Goal: Information Seeking & Learning: Learn about a topic

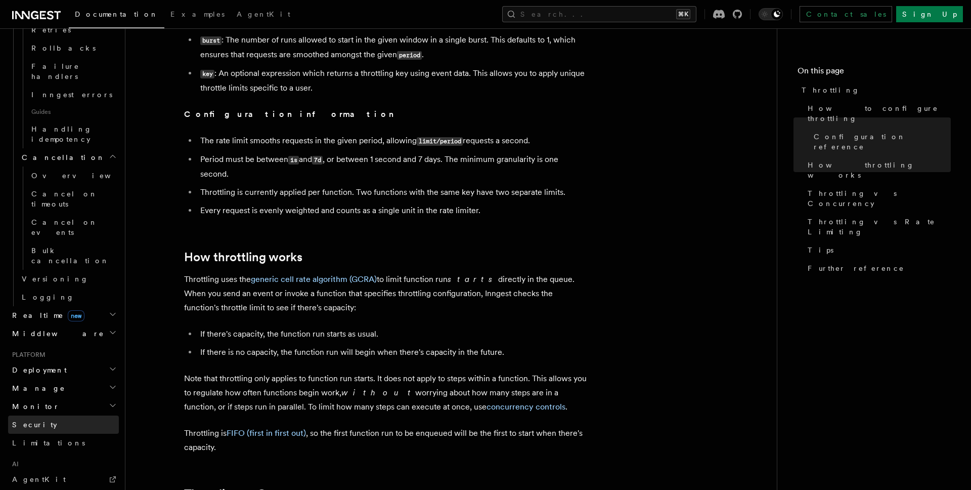
scroll to position [647, 0]
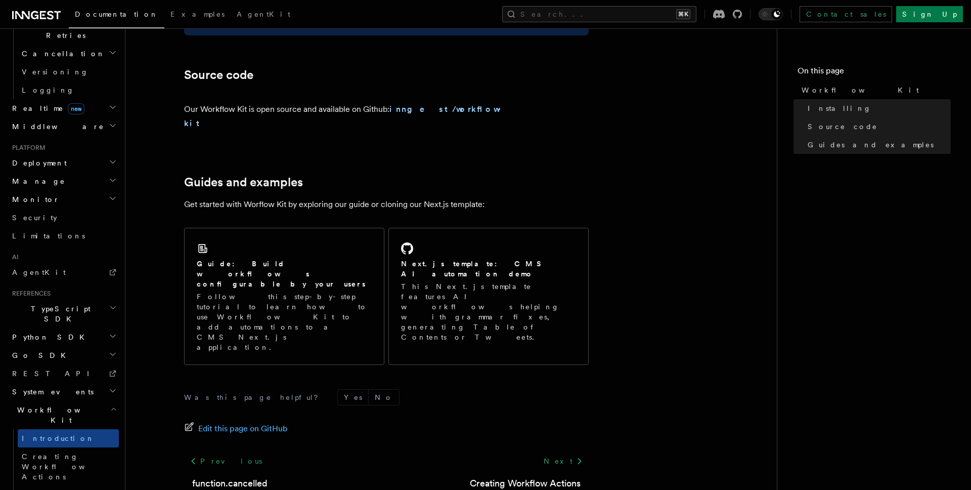
scroll to position [585, 0]
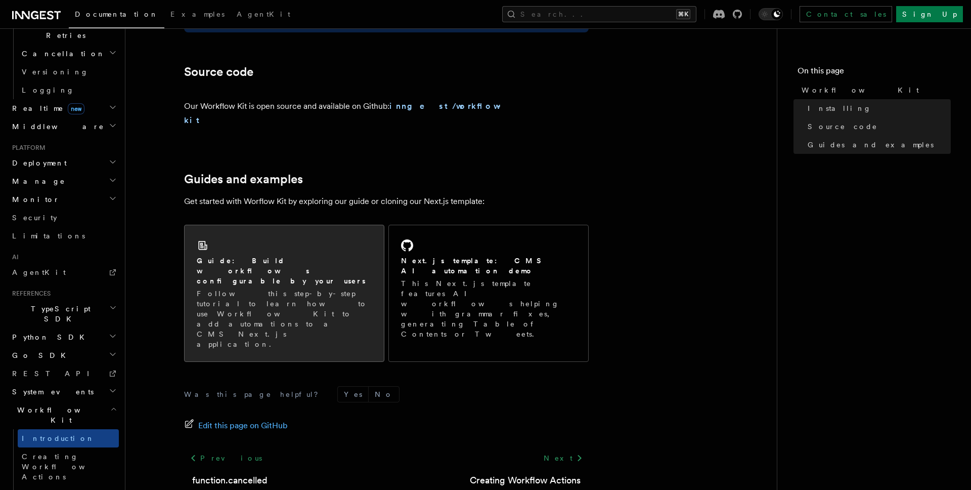
click at [349, 287] on div "Guide: Build workflows configurable by your users Follow this step-by-step tuto…" at bounding box center [284, 293] width 199 height 136
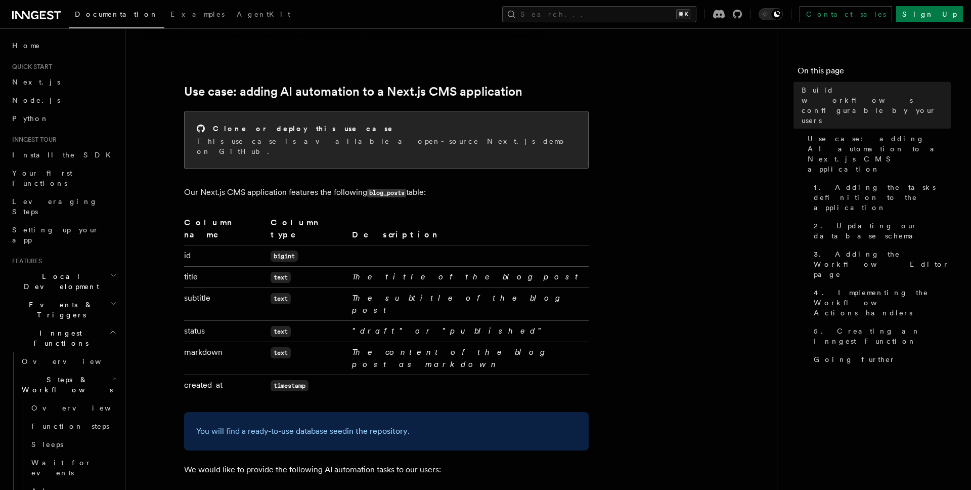
scroll to position [406, 0]
click at [381, 139] on p "This use case is available a open-source Next.js demo on GitHub." at bounding box center [386, 147] width 379 height 20
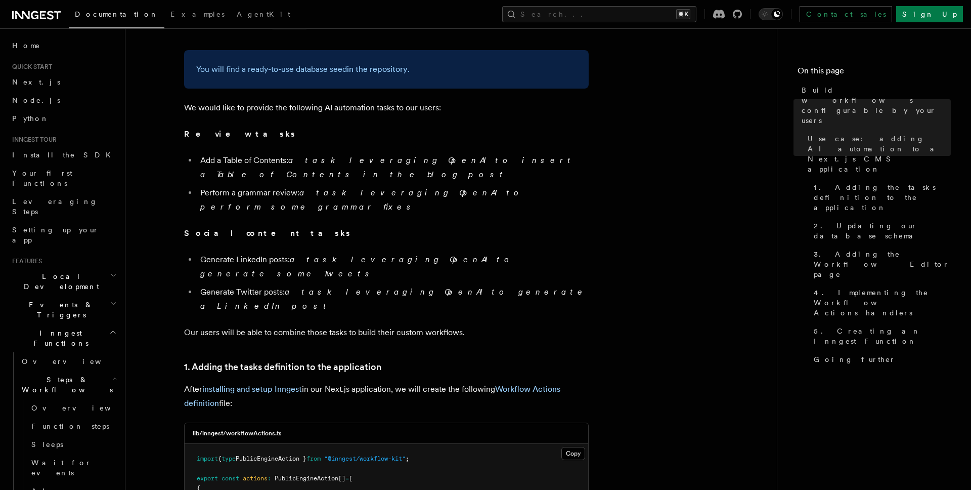
scroll to position [1007, 0]
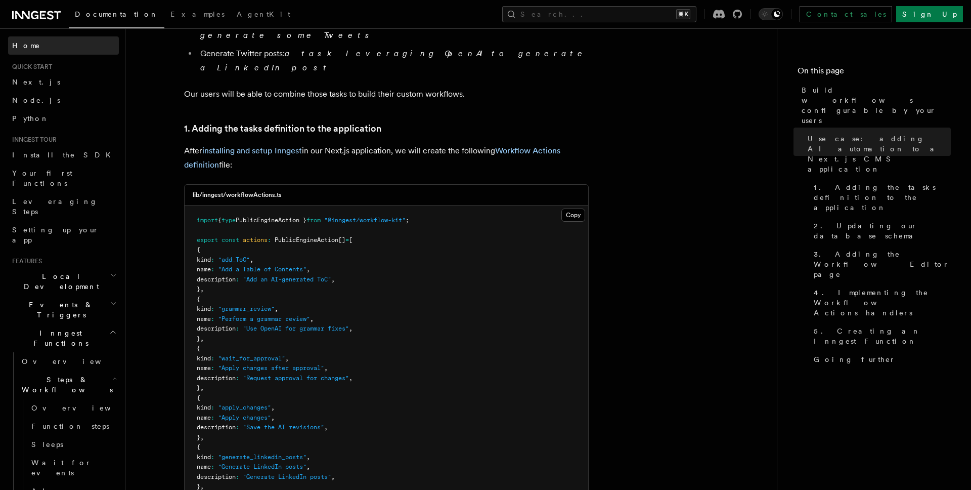
click at [43, 46] on link "Home" at bounding box center [63, 45] width 111 height 18
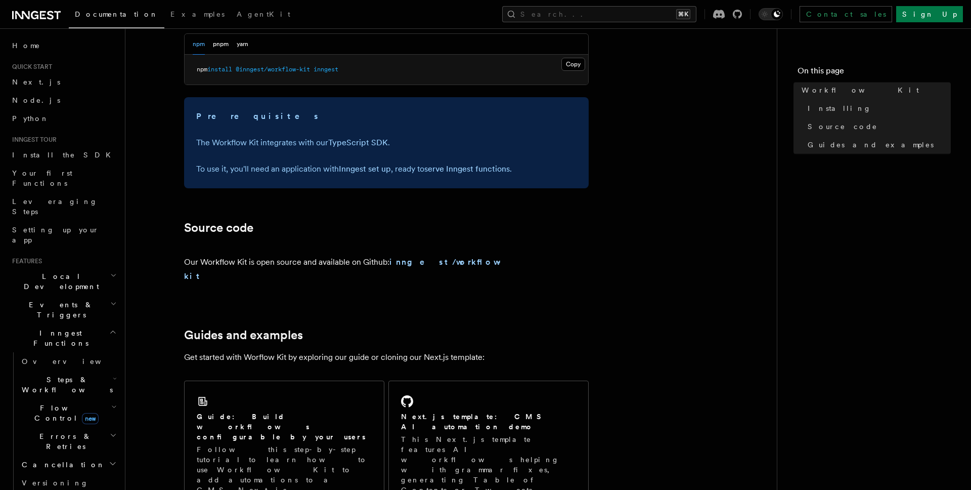
scroll to position [449, 0]
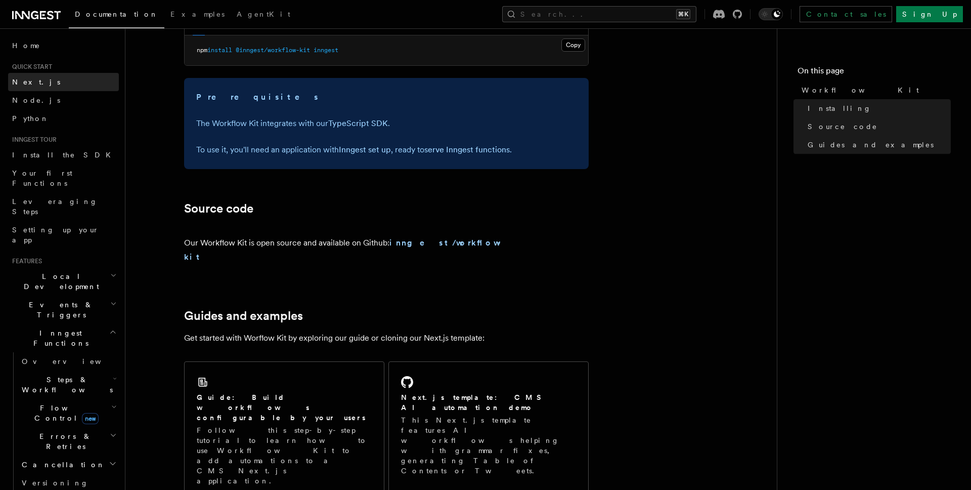
click at [32, 81] on span "Next.js" at bounding box center [36, 82] width 48 height 8
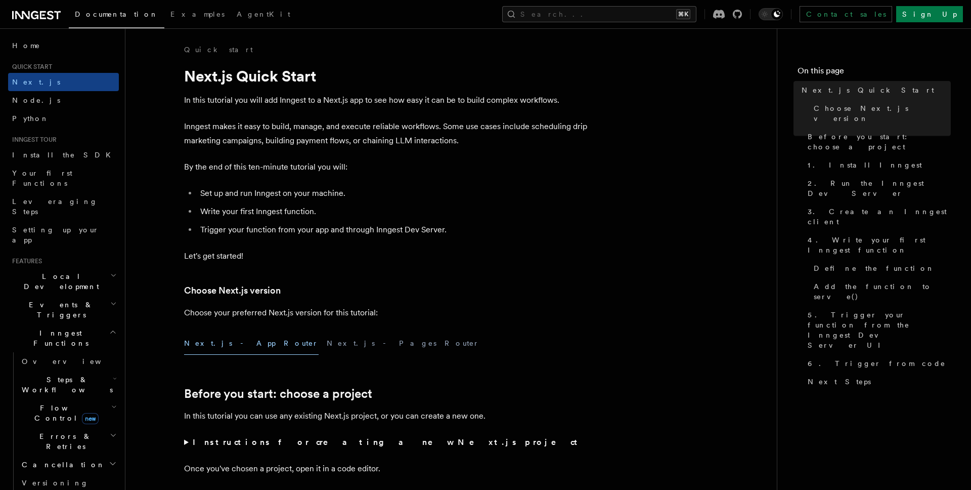
scroll to position [529, 0]
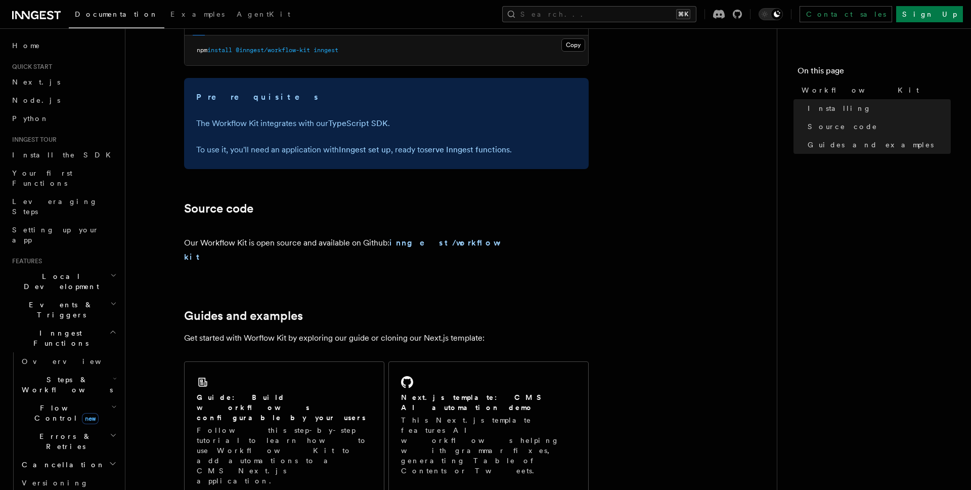
scroll to position [411, 0]
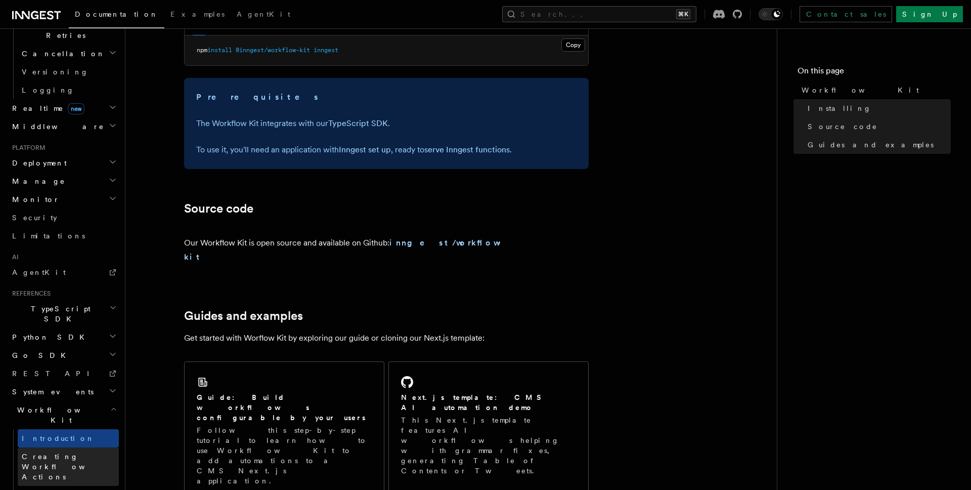
click at [71, 452] on span "Creating Workflow Actions" at bounding box center [66, 466] width 88 height 28
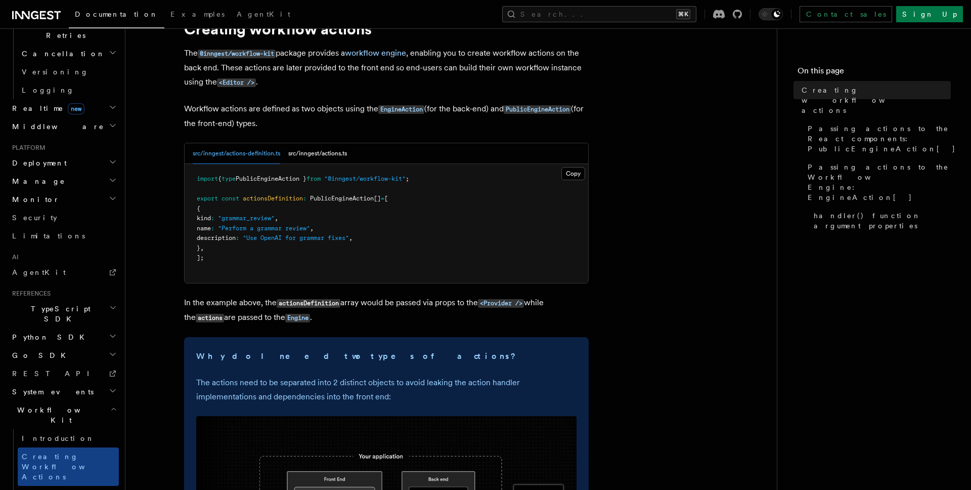
scroll to position [90, 0]
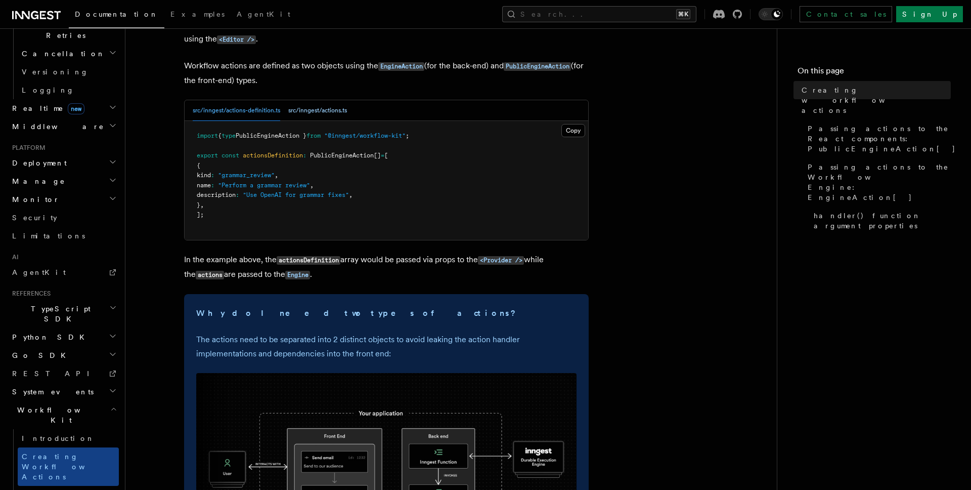
click at [322, 110] on button "src/inngest/actions.ts" at bounding box center [317, 110] width 59 height 21
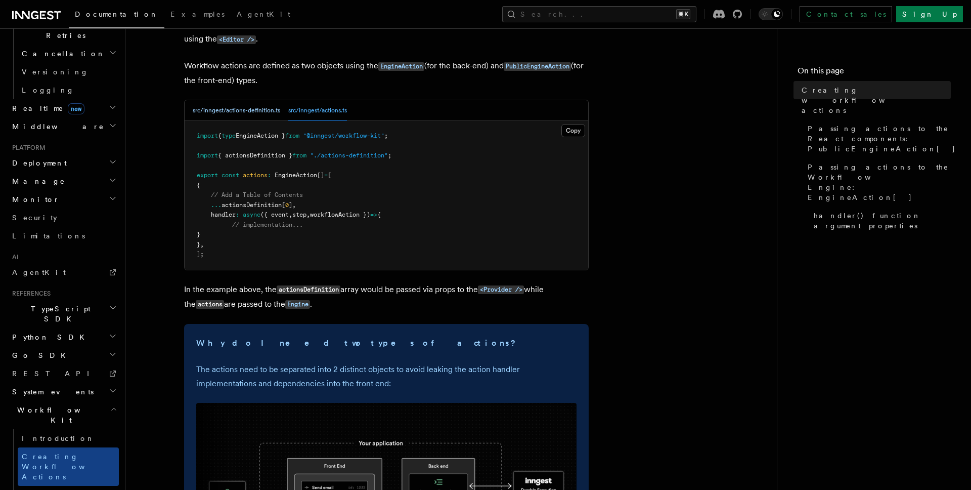
click at [260, 109] on button "src/inngest/actions-definition.ts" at bounding box center [236, 110] width 87 height 21
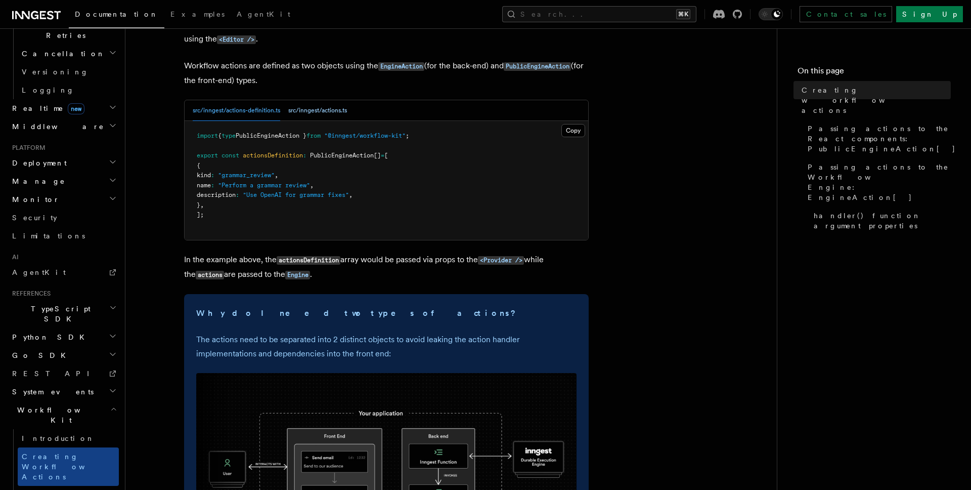
click at [318, 107] on button "src/inngest/actions.ts" at bounding box center [317, 110] width 59 height 21
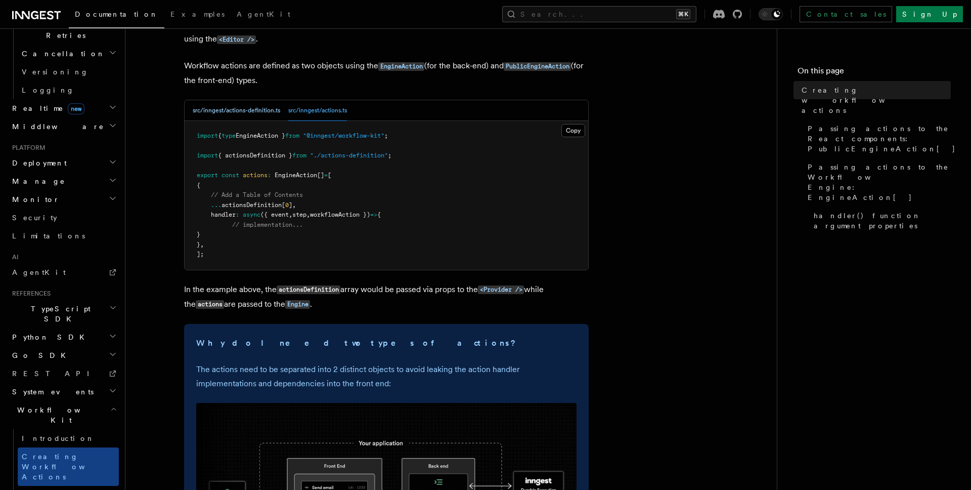
click at [272, 108] on button "src/inngest/actions-definition.ts" at bounding box center [236, 110] width 87 height 21
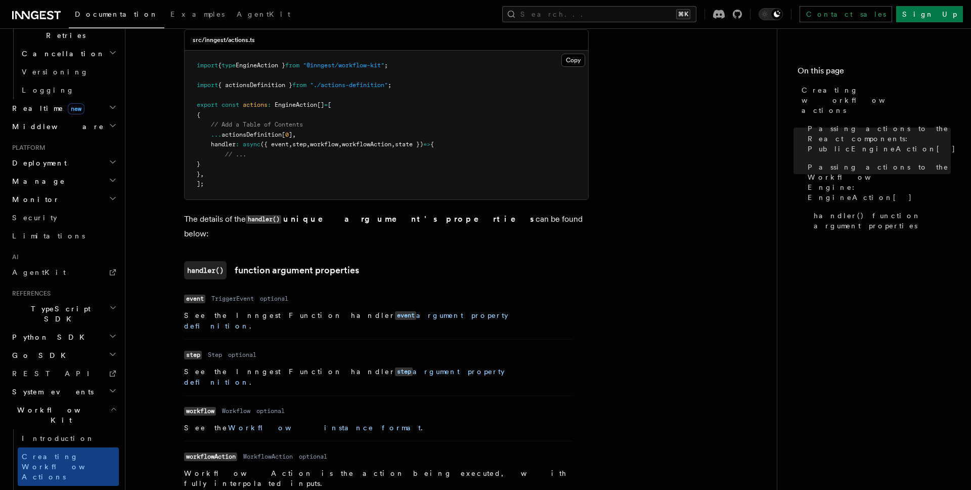
scroll to position [1403, 0]
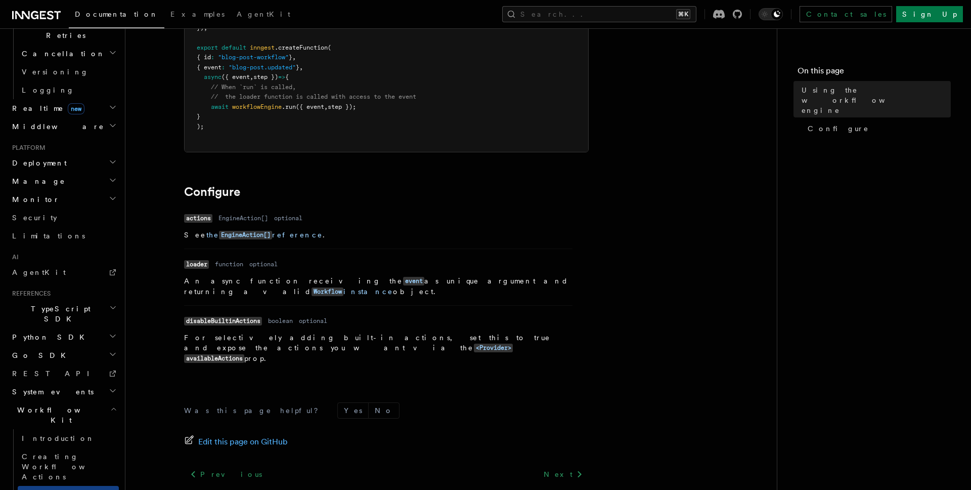
scroll to position [297, 0]
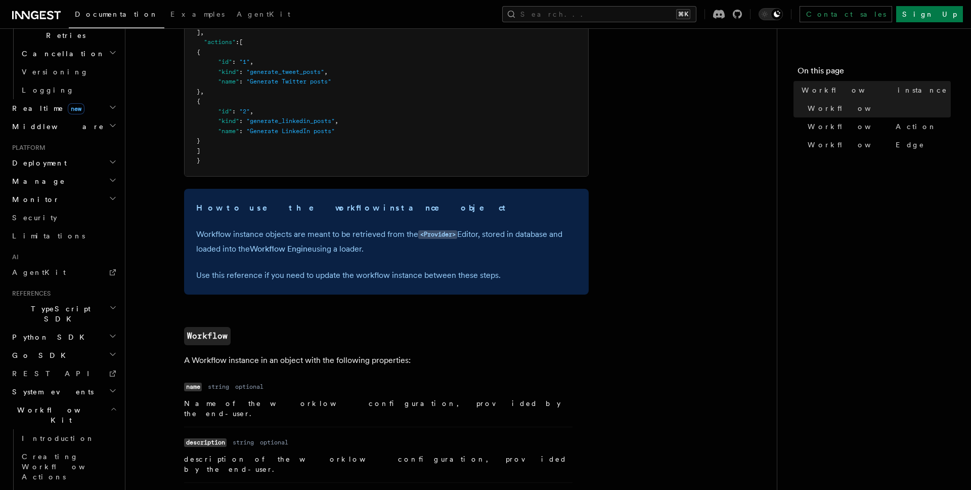
scroll to position [479, 0]
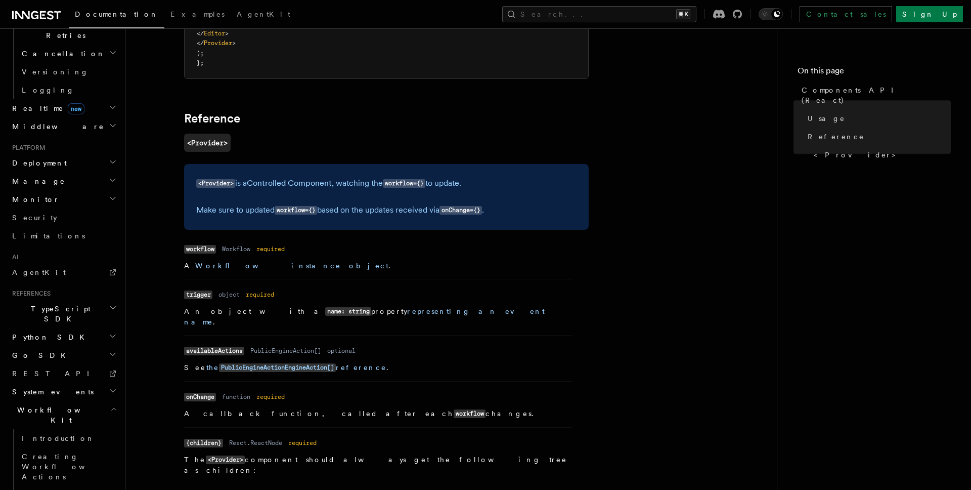
scroll to position [881, 0]
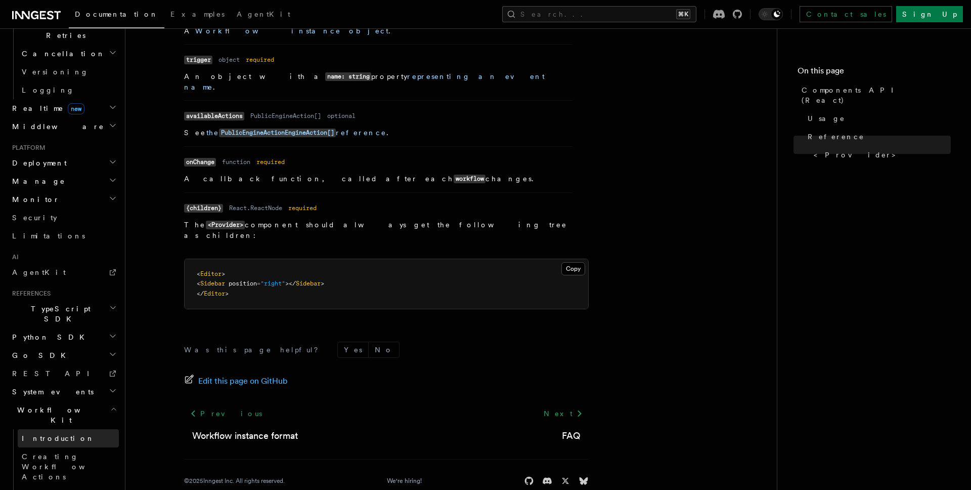
click at [76, 429] on link "Introduction" at bounding box center [68, 438] width 101 height 18
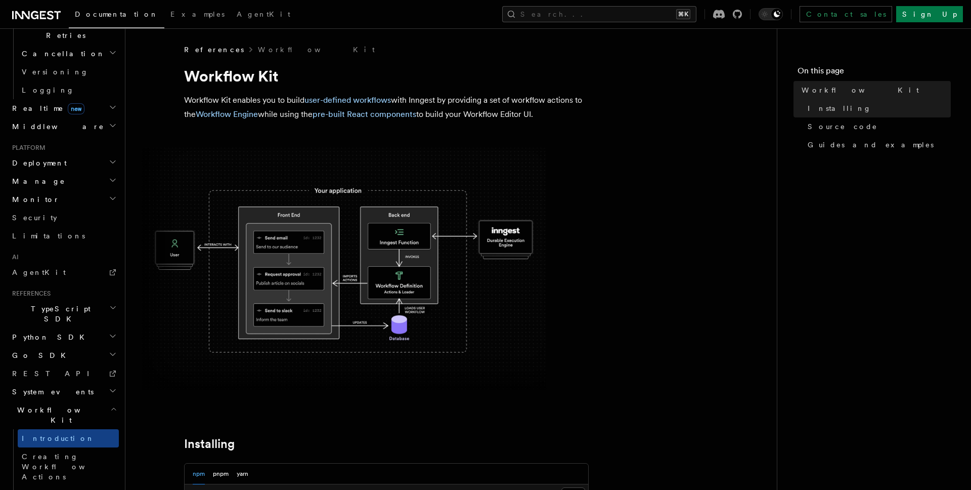
click at [113, 389] on icon "button" at bounding box center [112, 390] width 5 height 3
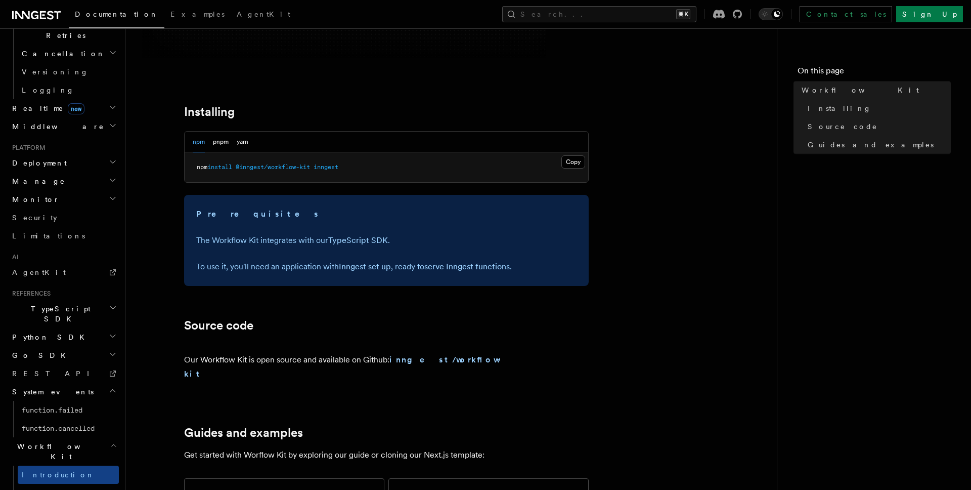
scroll to position [585, 0]
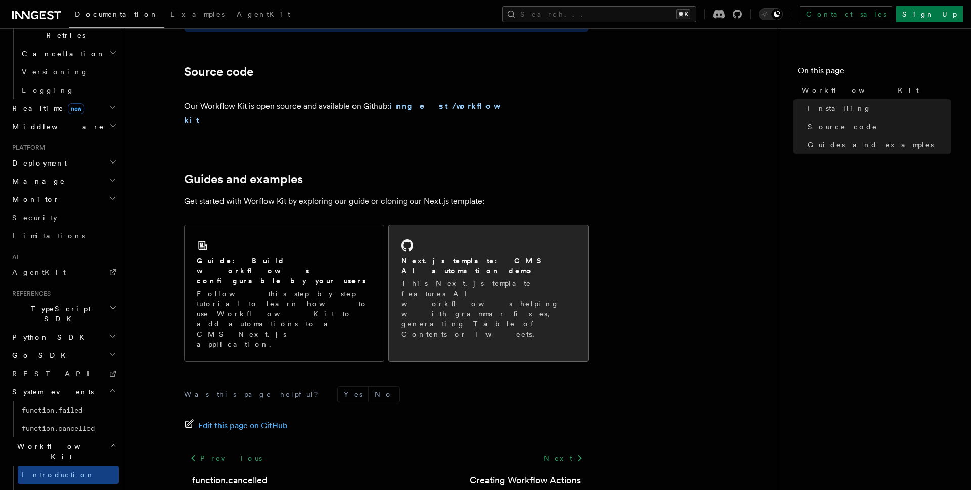
click at [454, 280] on p "This Next.js template features AI workflows helping with grammar fixes, generat…" at bounding box center [488, 308] width 175 height 61
